Goal: Navigation & Orientation: Find specific page/section

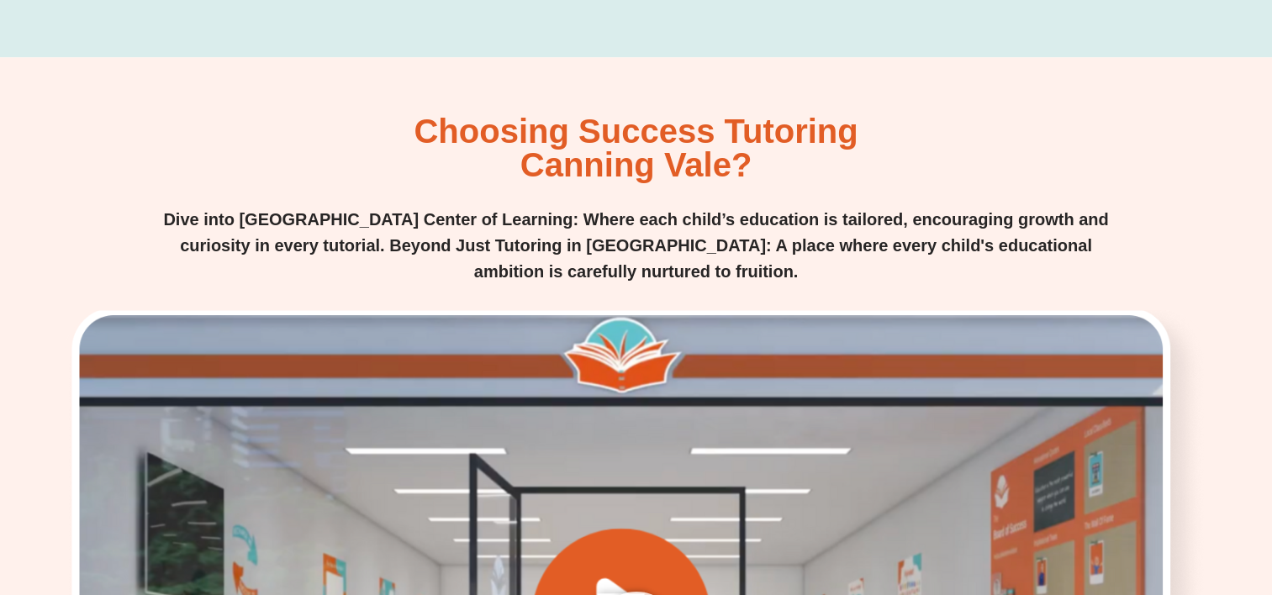
scroll to position [1934, 0]
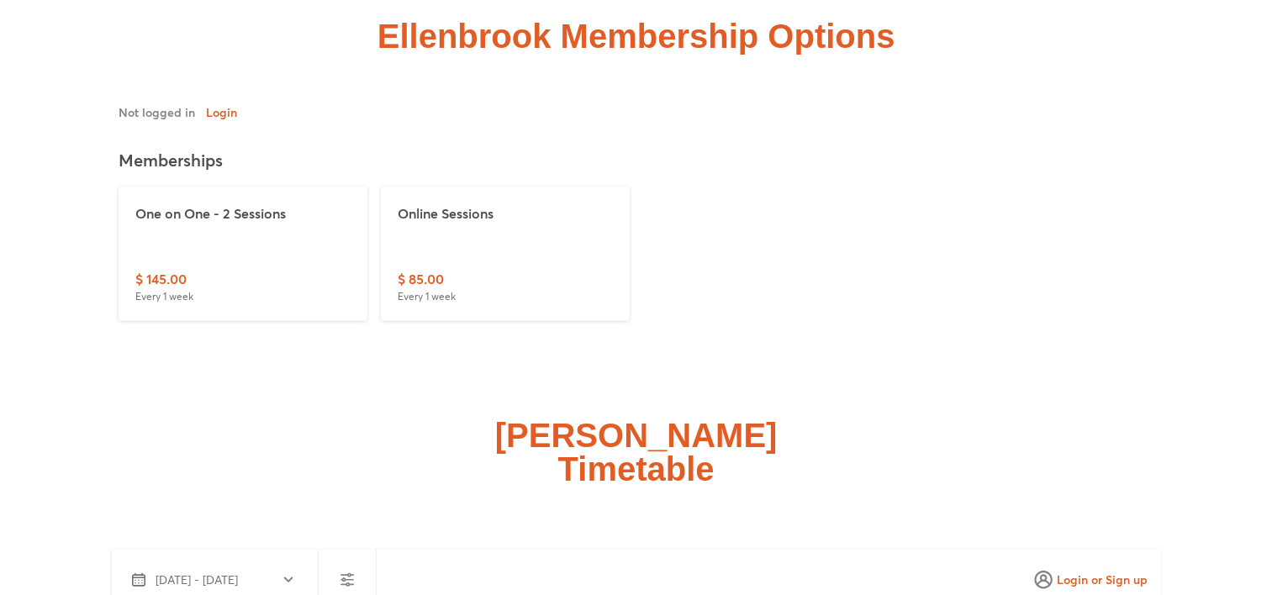
scroll to position [3868, 0]
